Goal: Information Seeking & Learning: Find specific fact

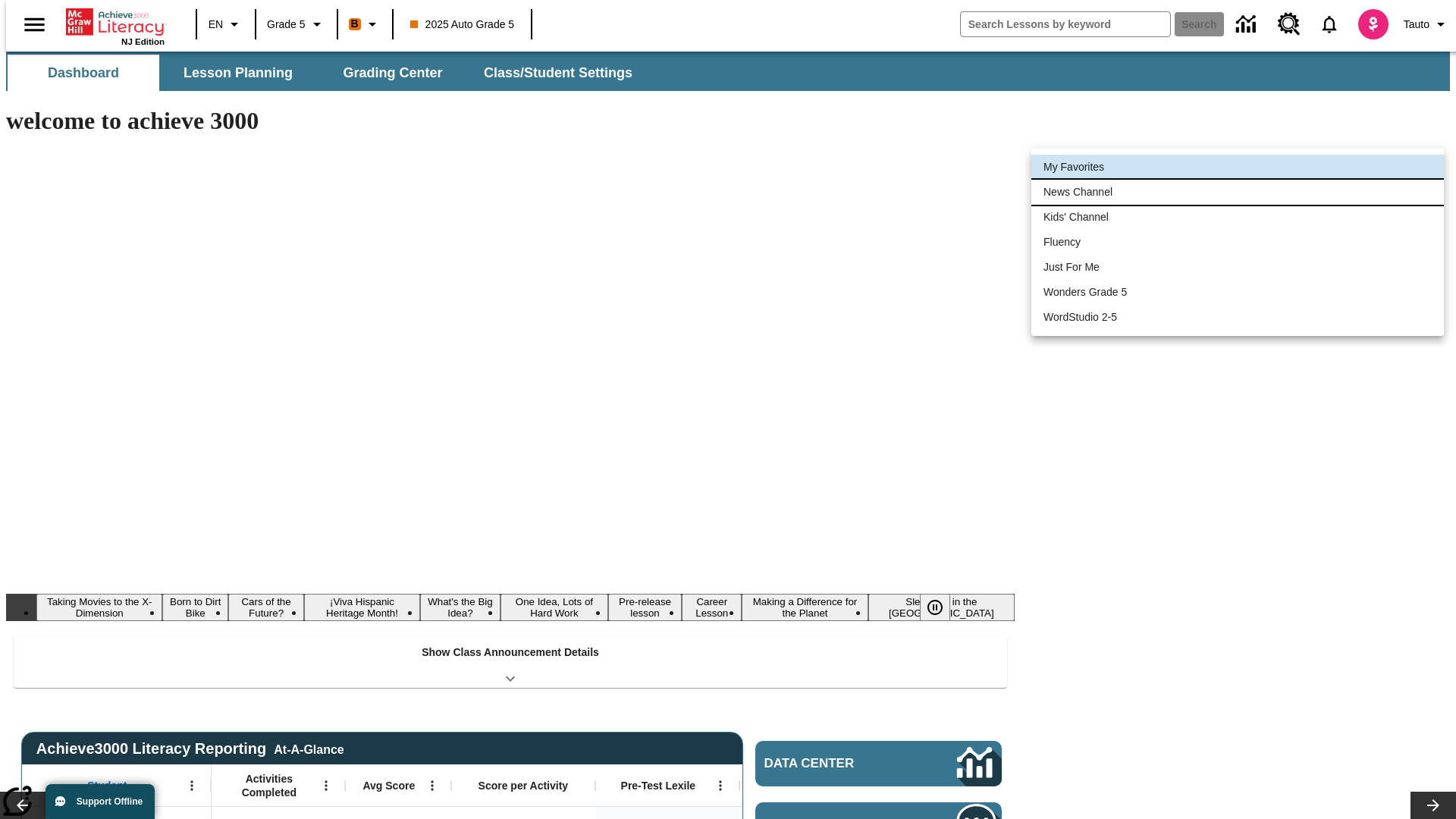
click at [1238, 192] on li "News Channel" at bounding box center [1238, 192] width 413 height 25
type input "120"
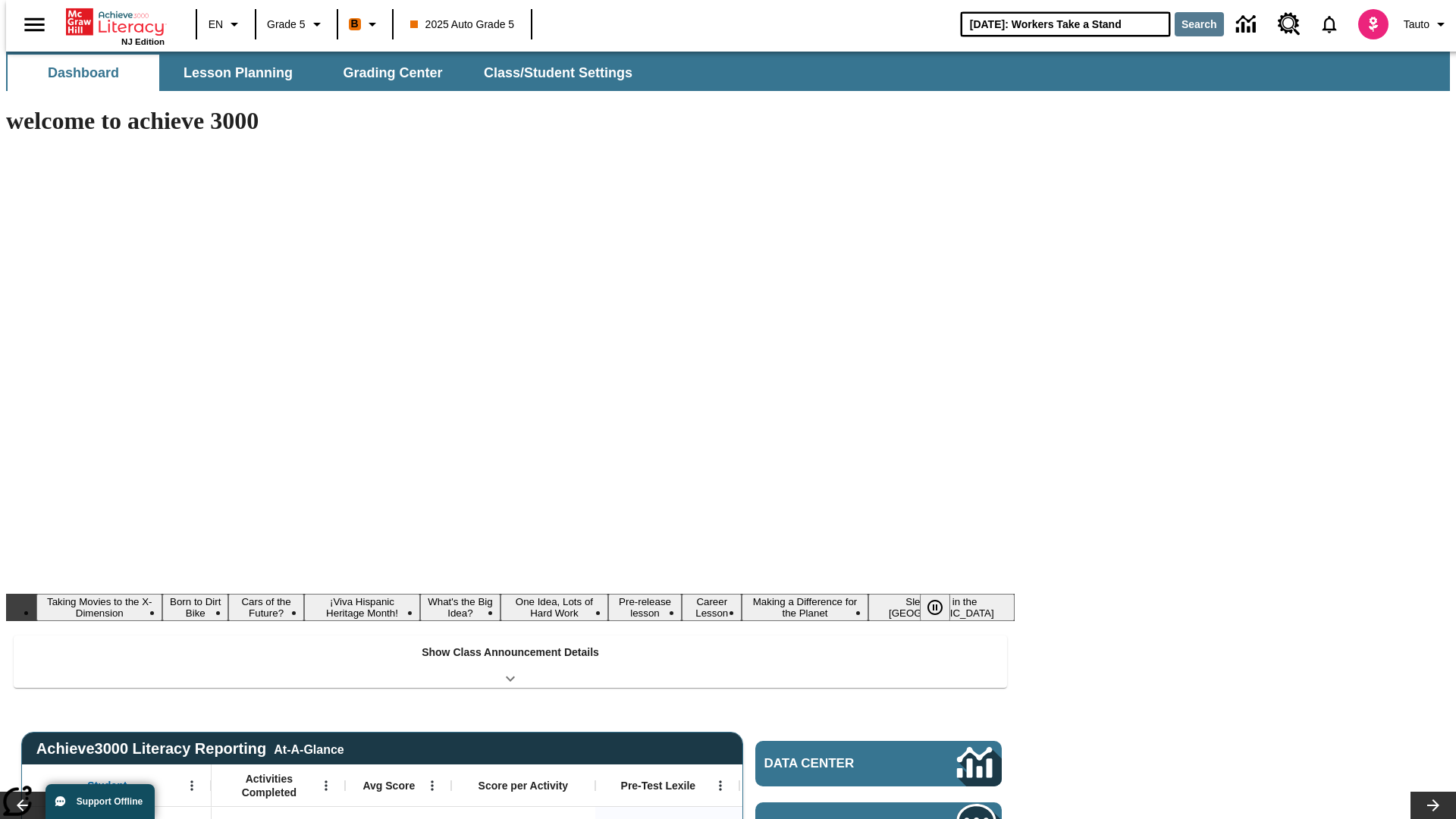
type input "[DATE]: Workers Take a Stand"
click at [1190, 24] on button "Search" at bounding box center [1199, 24] width 49 height 24
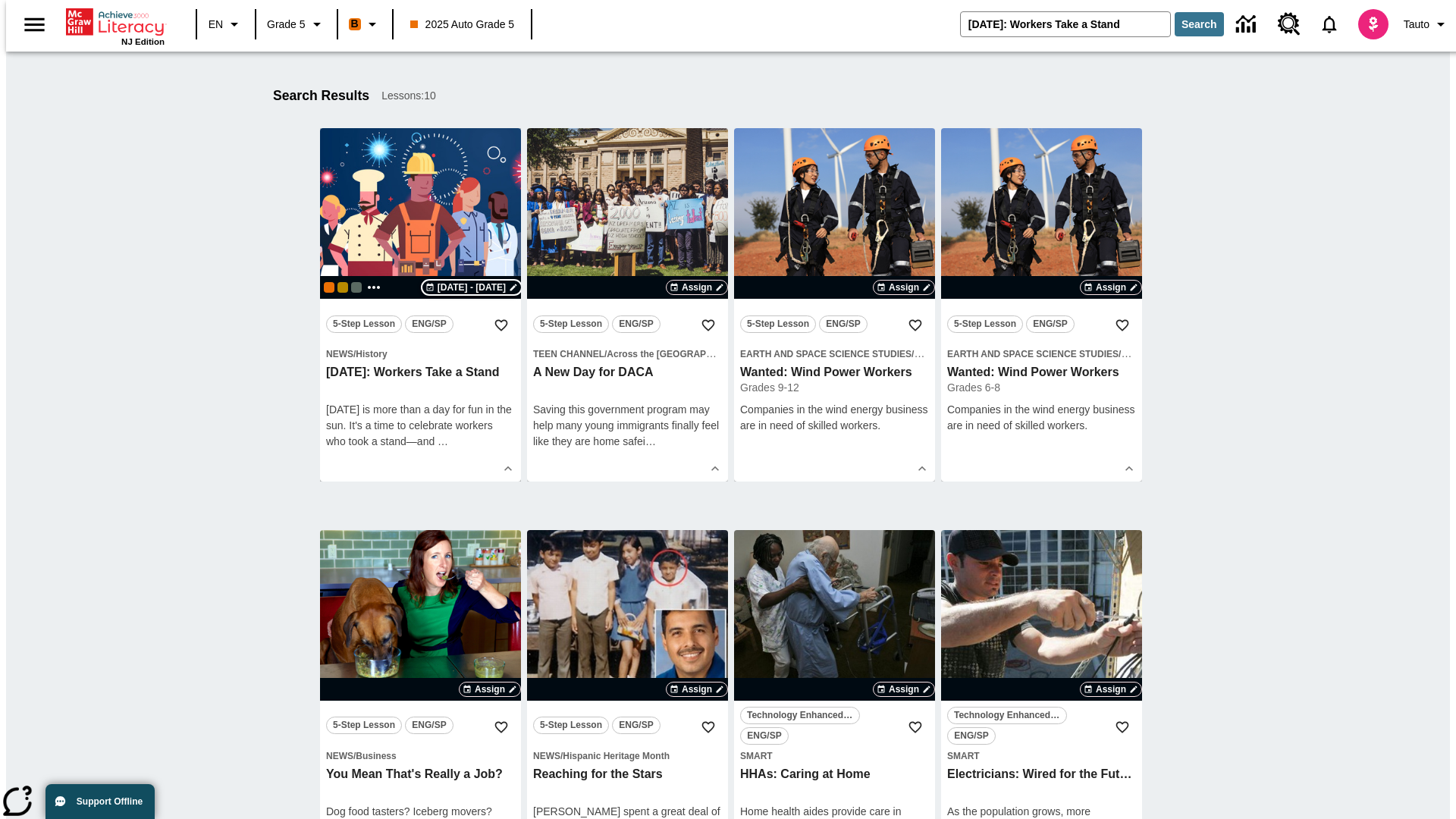
click at [473, 287] on span "[DATE] - [DATE]" at bounding box center [471, 287] width 69 height 14
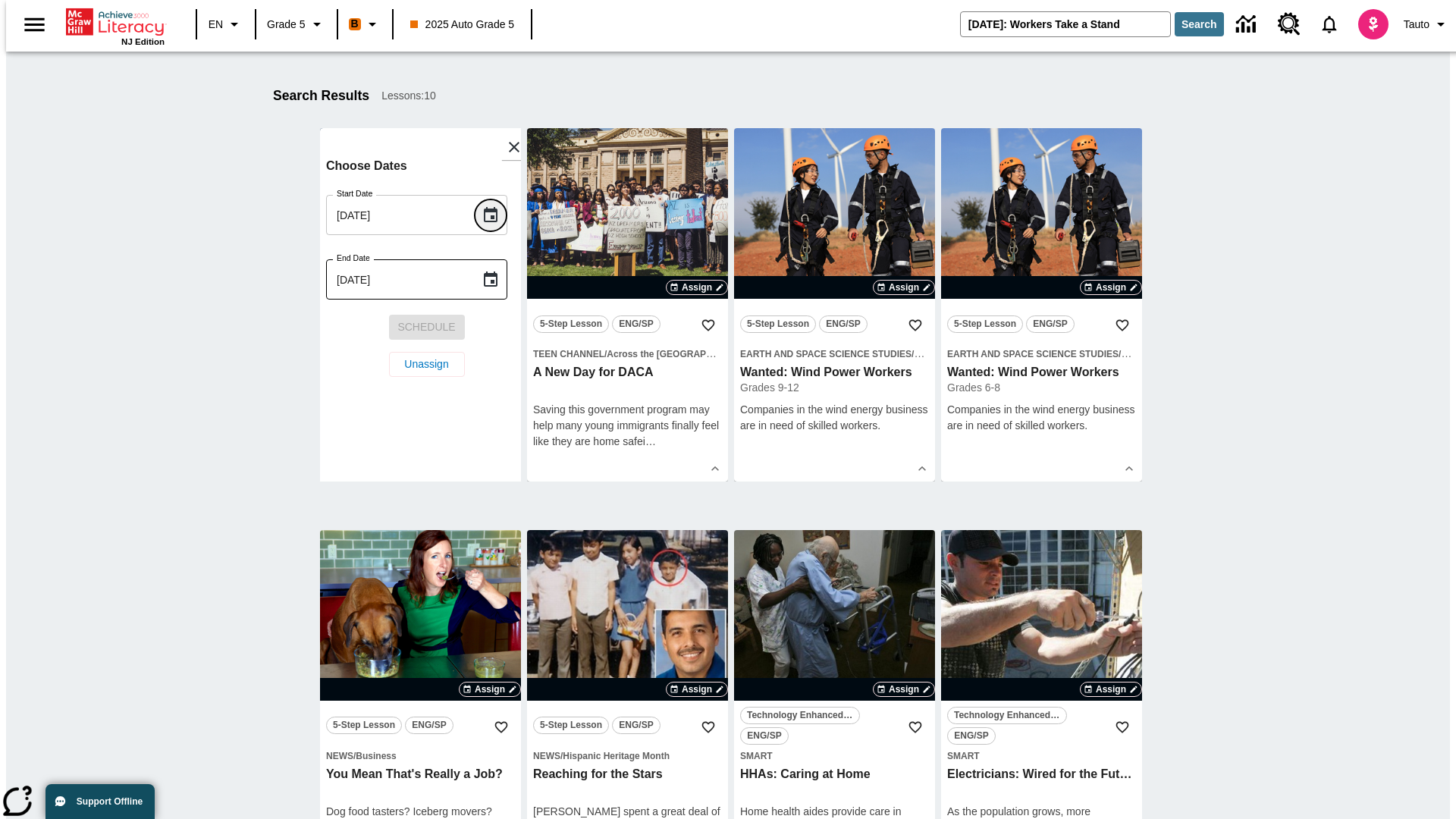
click at [496, 214] on icon "Choose date, selected date is Sep 13, 2025" at bounding box center [491, 214] width 14 height 15
